Goal: Check status: Check status

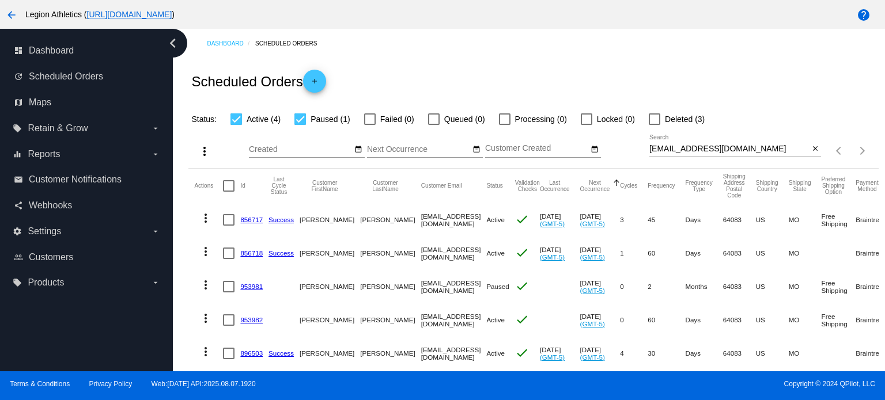
click at [743, 154] on div "[EMAIL_ADDRESS][DOMAIN_NAME] Search" at bounding box center [729, 146] width 160 height 22
click at [743, 154] on input "[EMAIL_ADDRESS][DOMAIN_NAME]" at bounding box center [729, 149] width 160 height 9
paste input "[EMAIL_ADDRESS]"
type input "[EMAIL_ADDRESS][DOMAIN_NAME]"
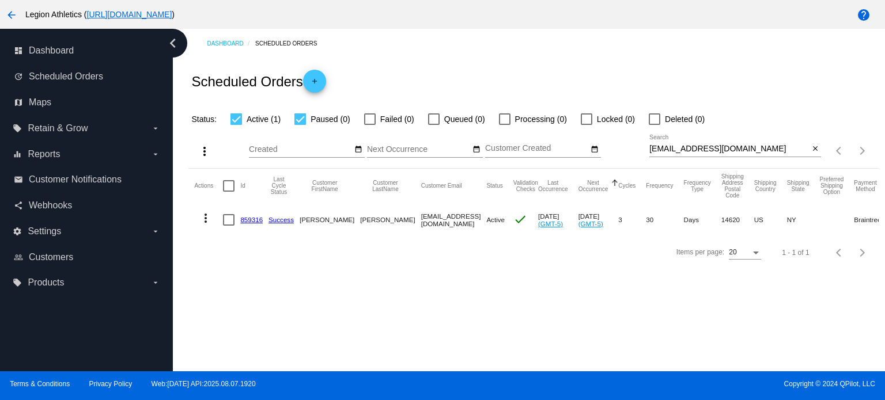
click at [249, 221] on link "859316" at bounding box center [251, 219] width 22 height 7
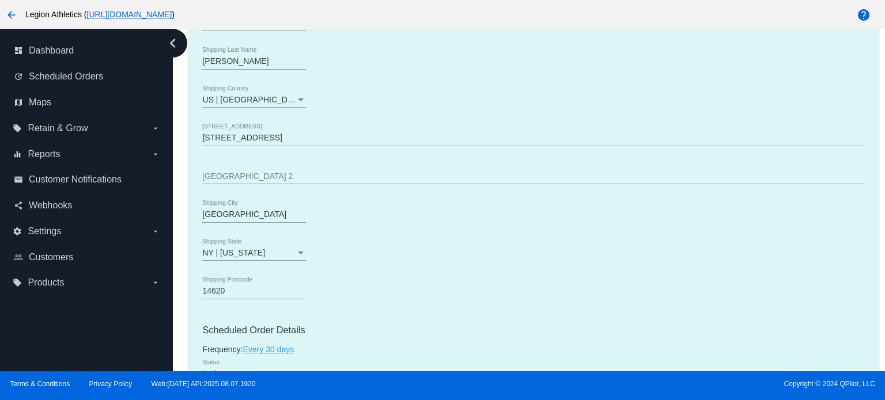
scroll to position [403, 0]
